Goal: Navigation & Orientation: Find specific page/section

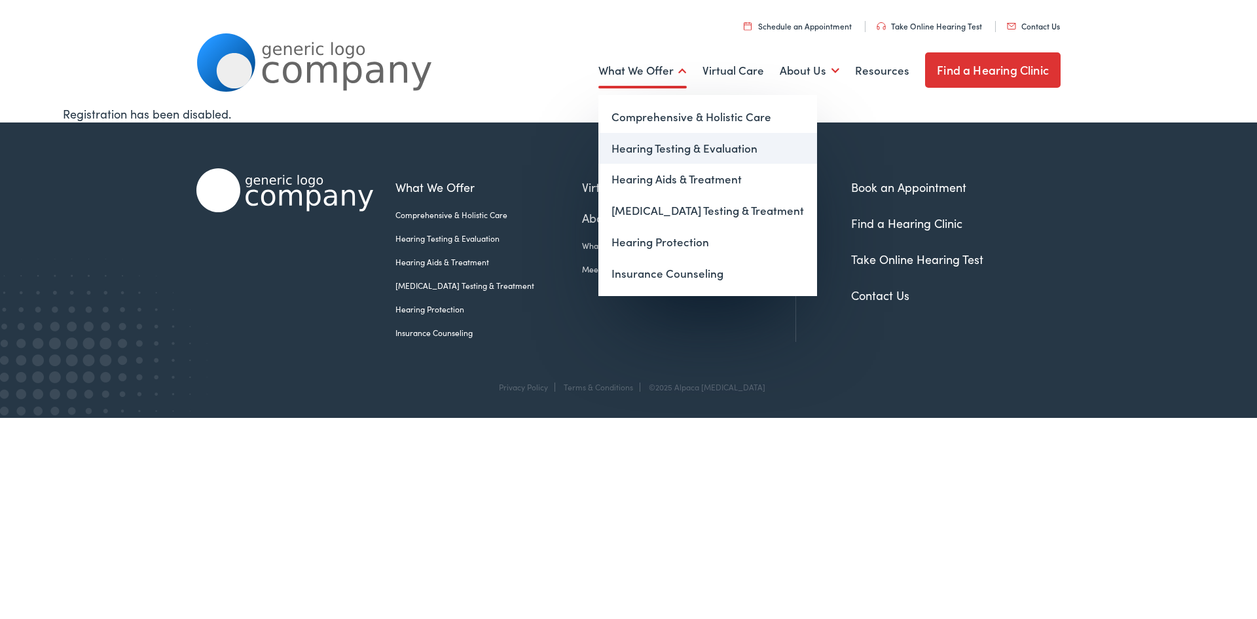
click at [689, 150] on link "Hearing Testing & Evaluation" at bounding box center [707, 148] width 219 height 31
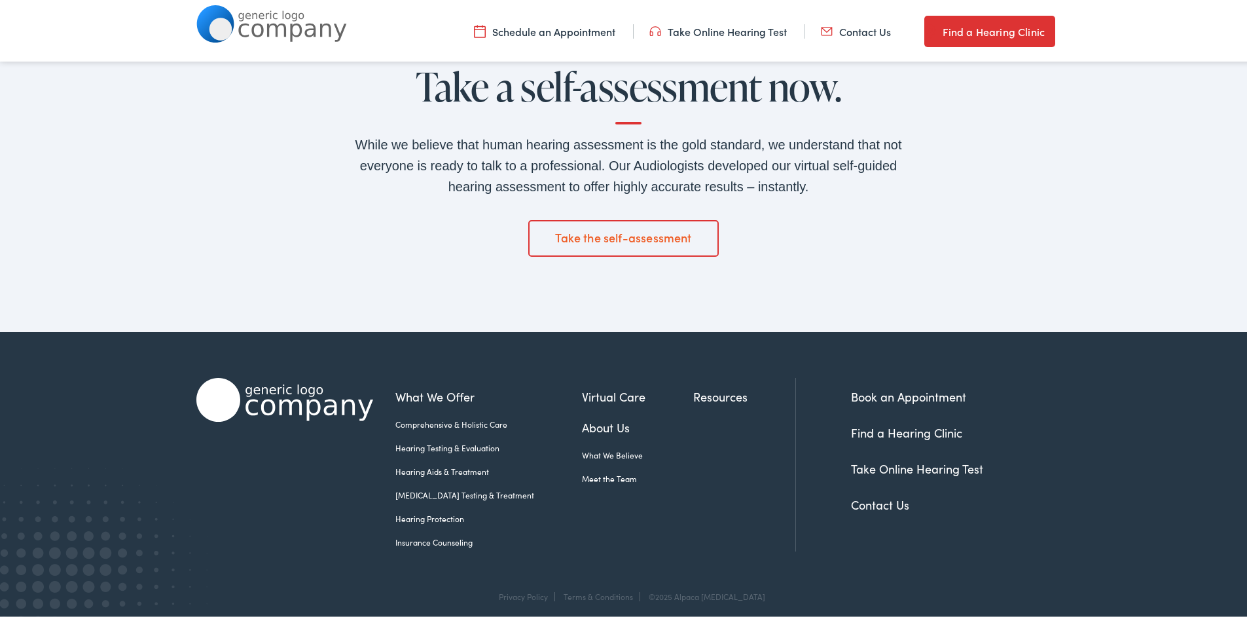
scroll to position [2188, 0]
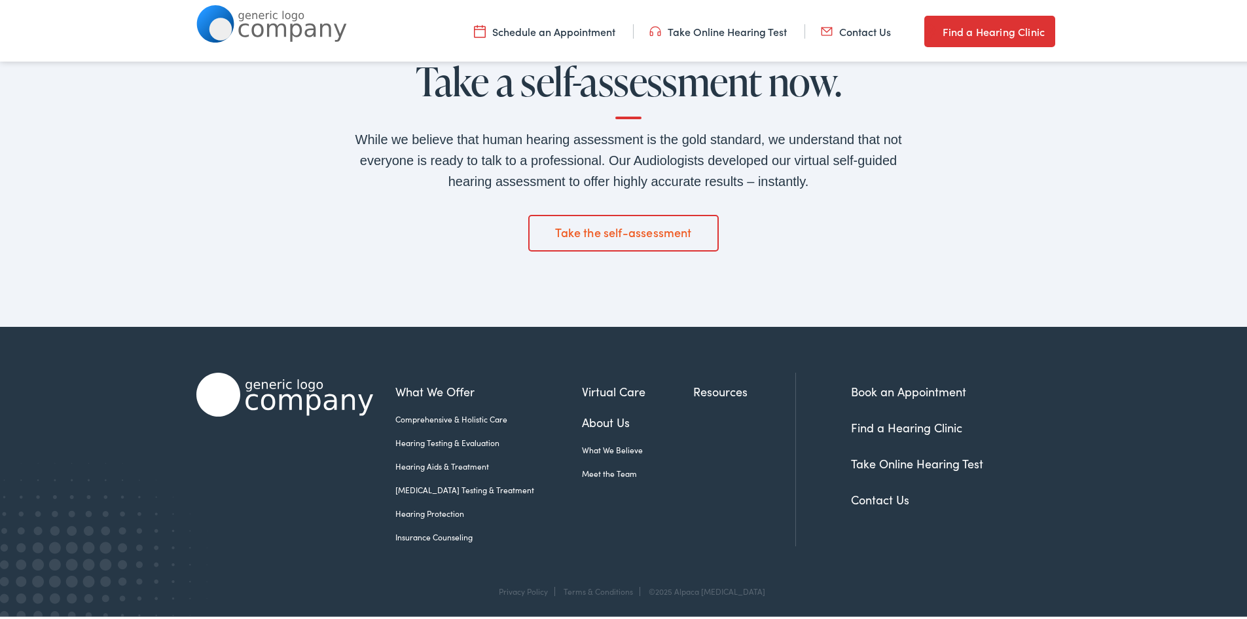
click at [921, 424] on link "Find a Hearing Clinic" at bounding box center [906, 424] width 111 height 16
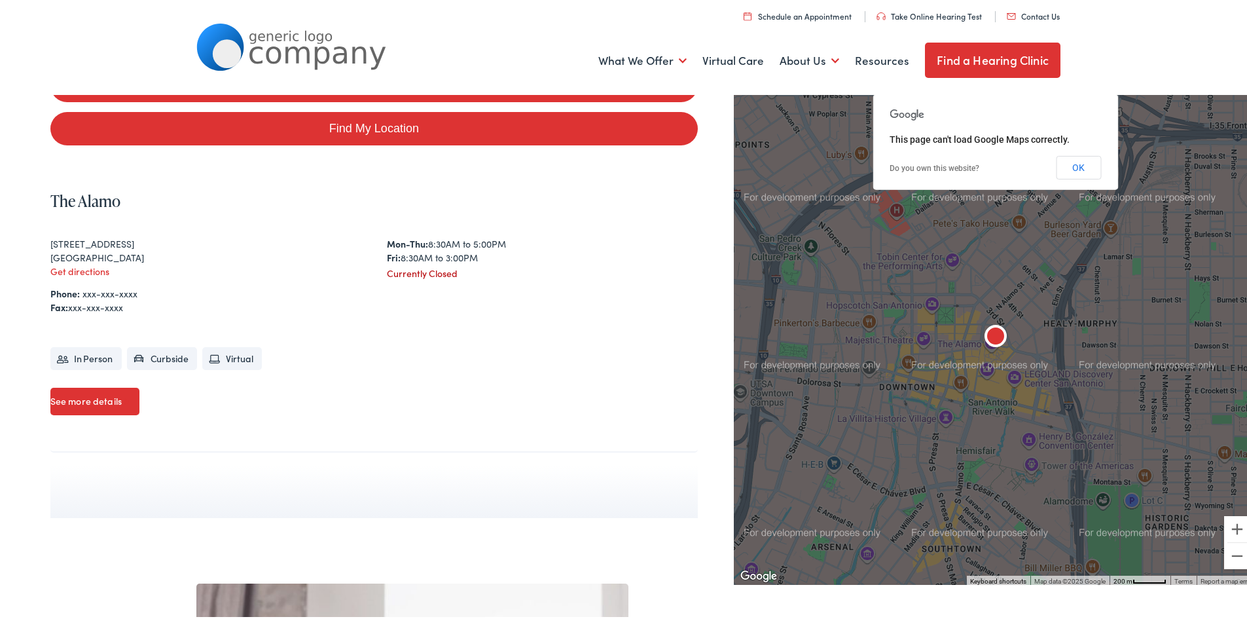
scroll to position [262, 0]
